Goal: Go to known website

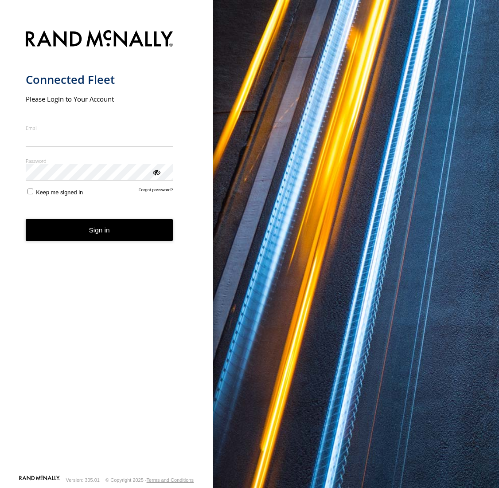
type input "**********"
click at [135, 241] on button "Sign in" at bounding box center [100, 230] width 148 height 22
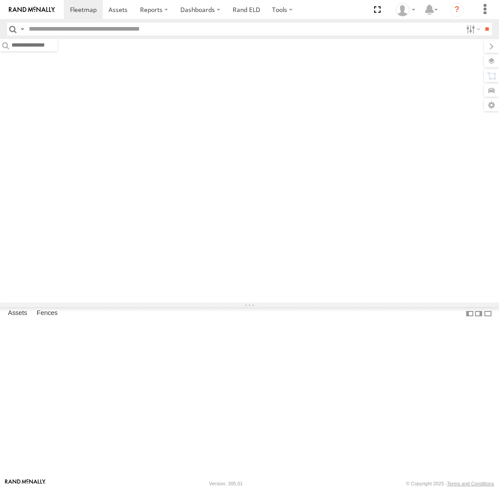
click at [0, 0] on div "Video Video Video" at bounding box center [0, 0] width 0 height 0
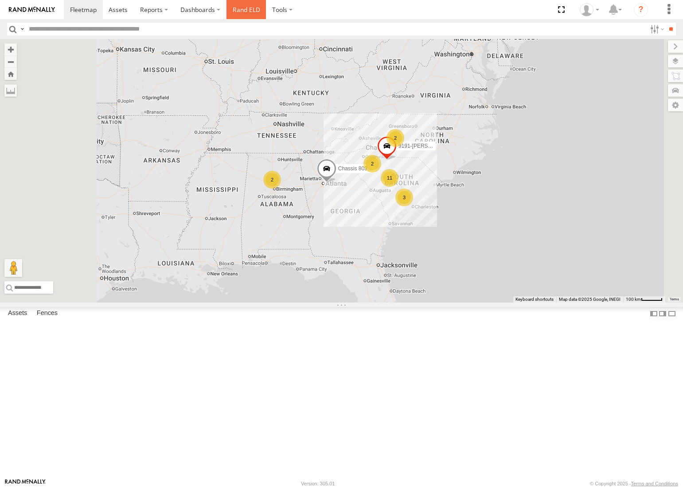
click at [241, 14] on link "Rand ELD" at bounding box center [247, 9] width 40 height 19
